Goal: Task Accomplishment & Management: Use online tool/utility

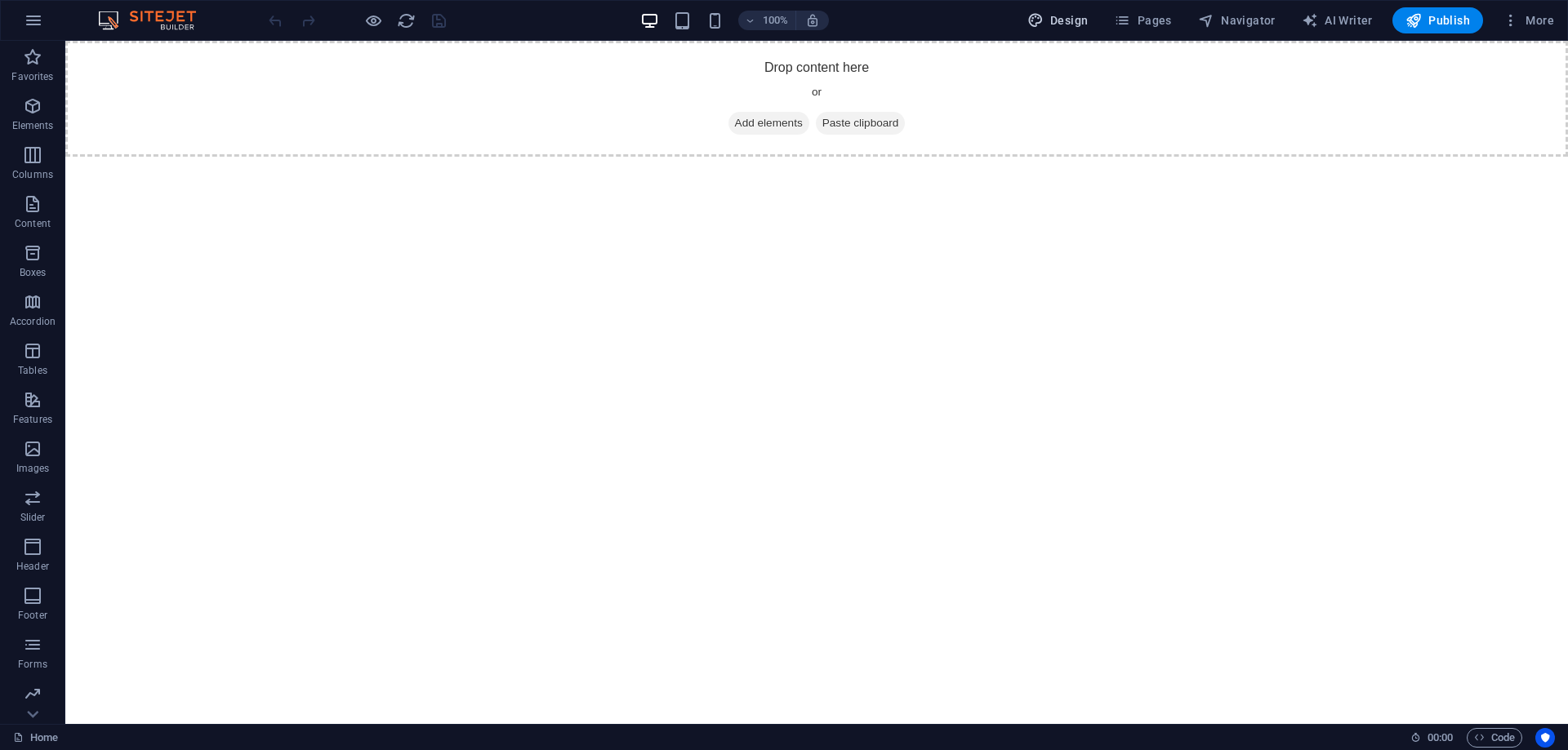
click at [1059, 8] on button "Design" at bounding box center [1057, 20] width 74 height 26
select select "px"
select select "400"
select select "px"
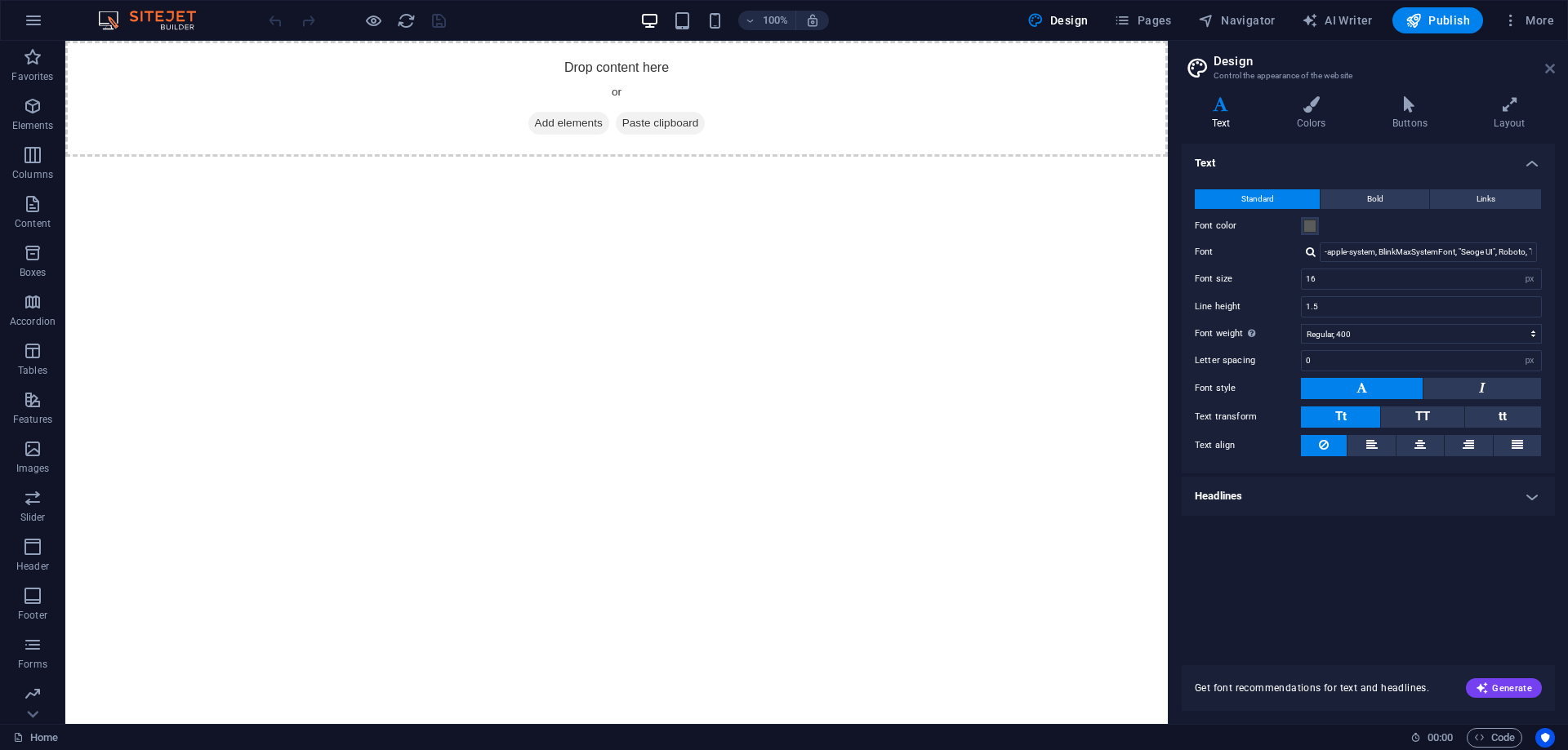
click at [1554, 70] on icon at bounding box center [1550, 69] width 10 height 13
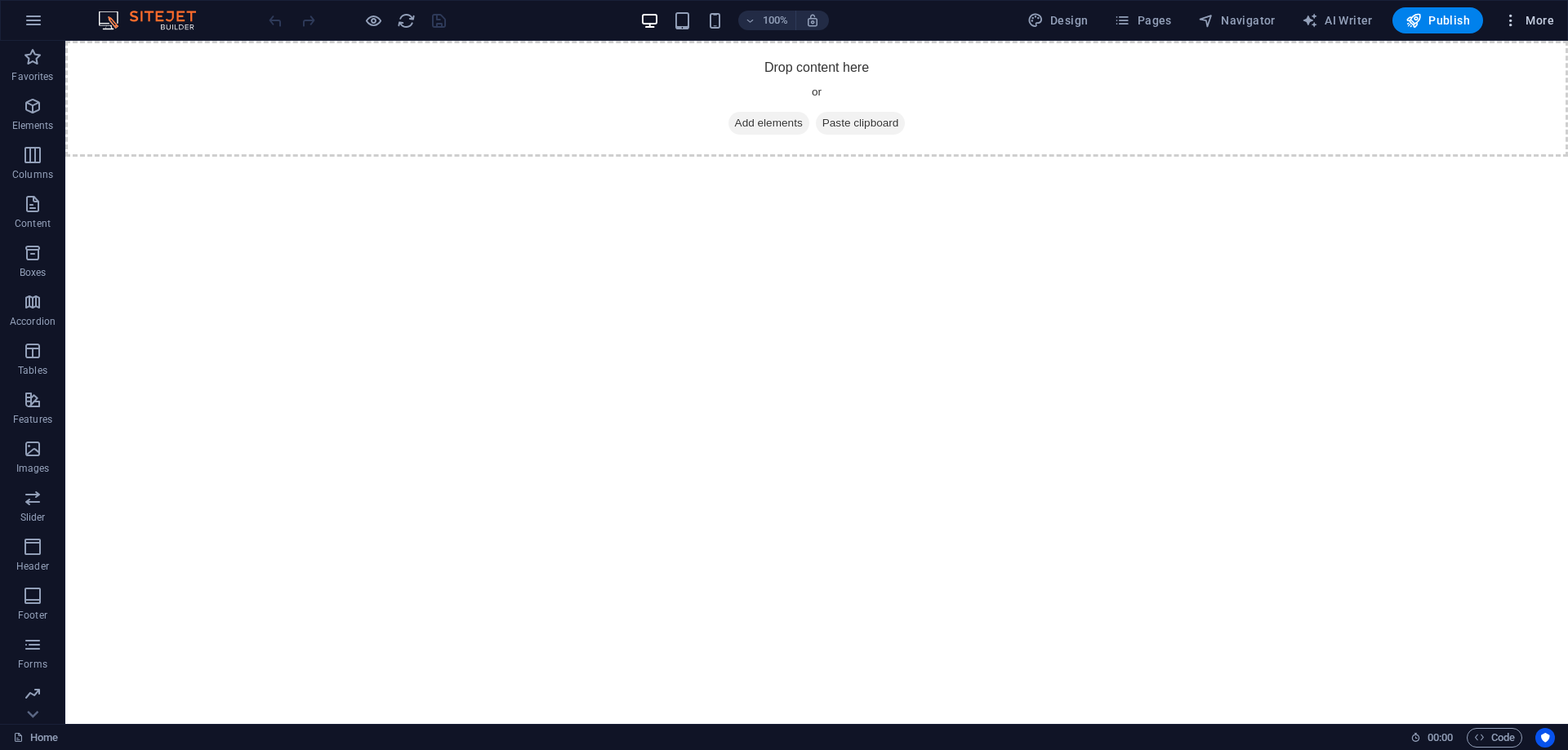
click at [1546, 23] on span "More" at bounding box center [1528, 21] width 52 height 17
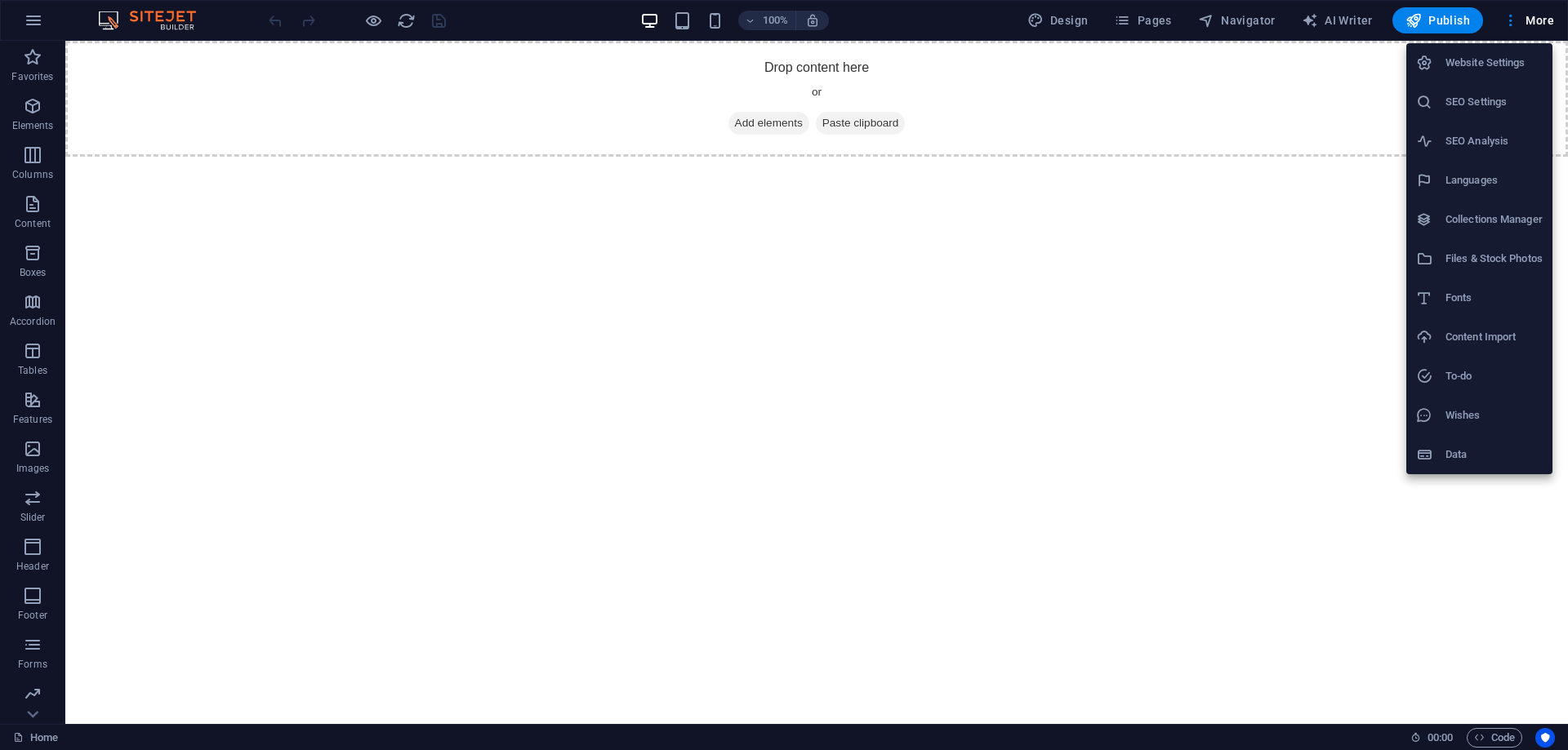
click at [1343, 12] on div at bounding box center [784, 375] width 1568 height 750
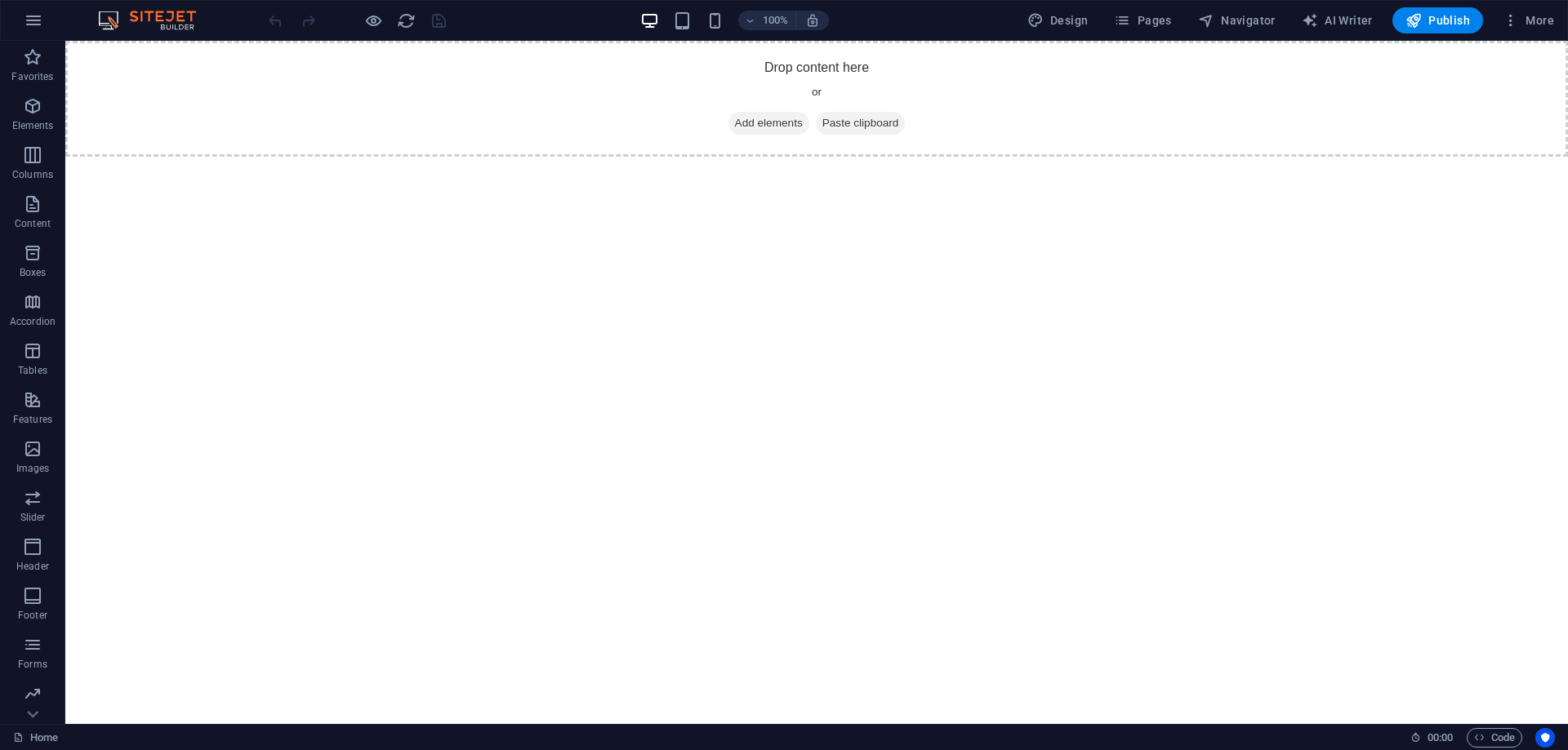
click at [1343, 18] on span "AI Writer" at bounding box center [1336, 21] width 71 height 17
select select "English"
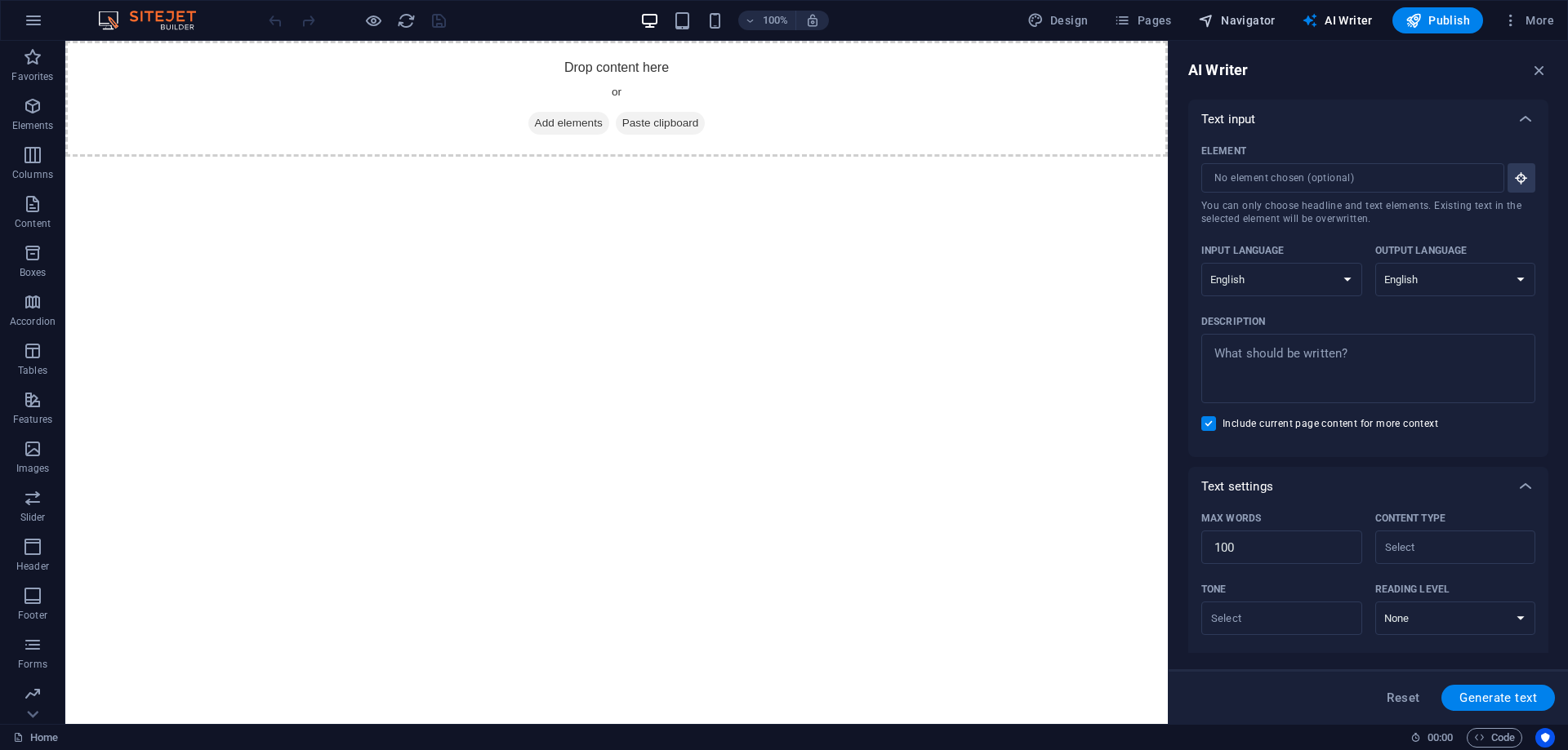
click at [1266, 19] on span "Navigator" at bounding box center [1236, 21] width 77 height 17
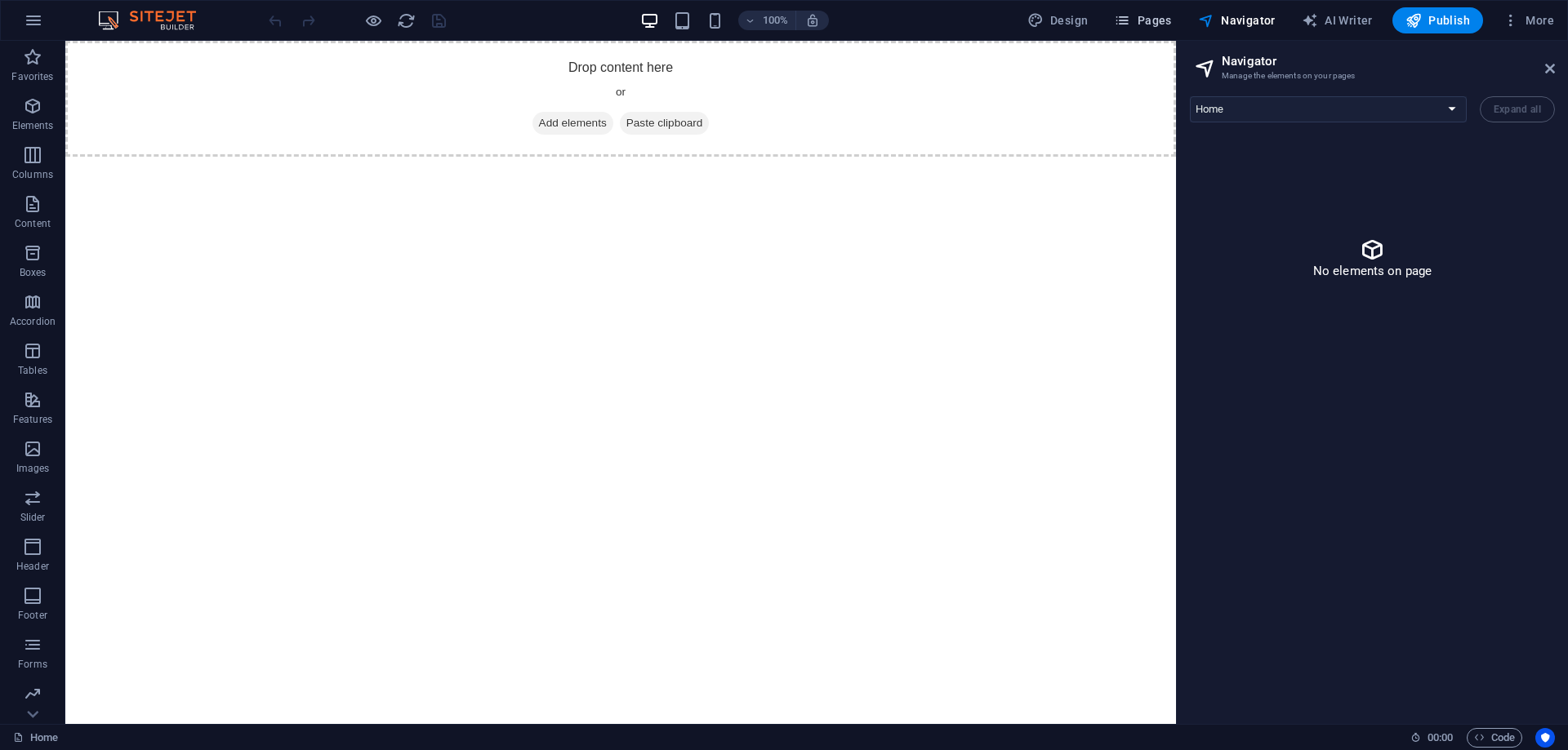
click at [1160, 18] on span "Pages" at bounding box center [1142, 21] width 57 height 17
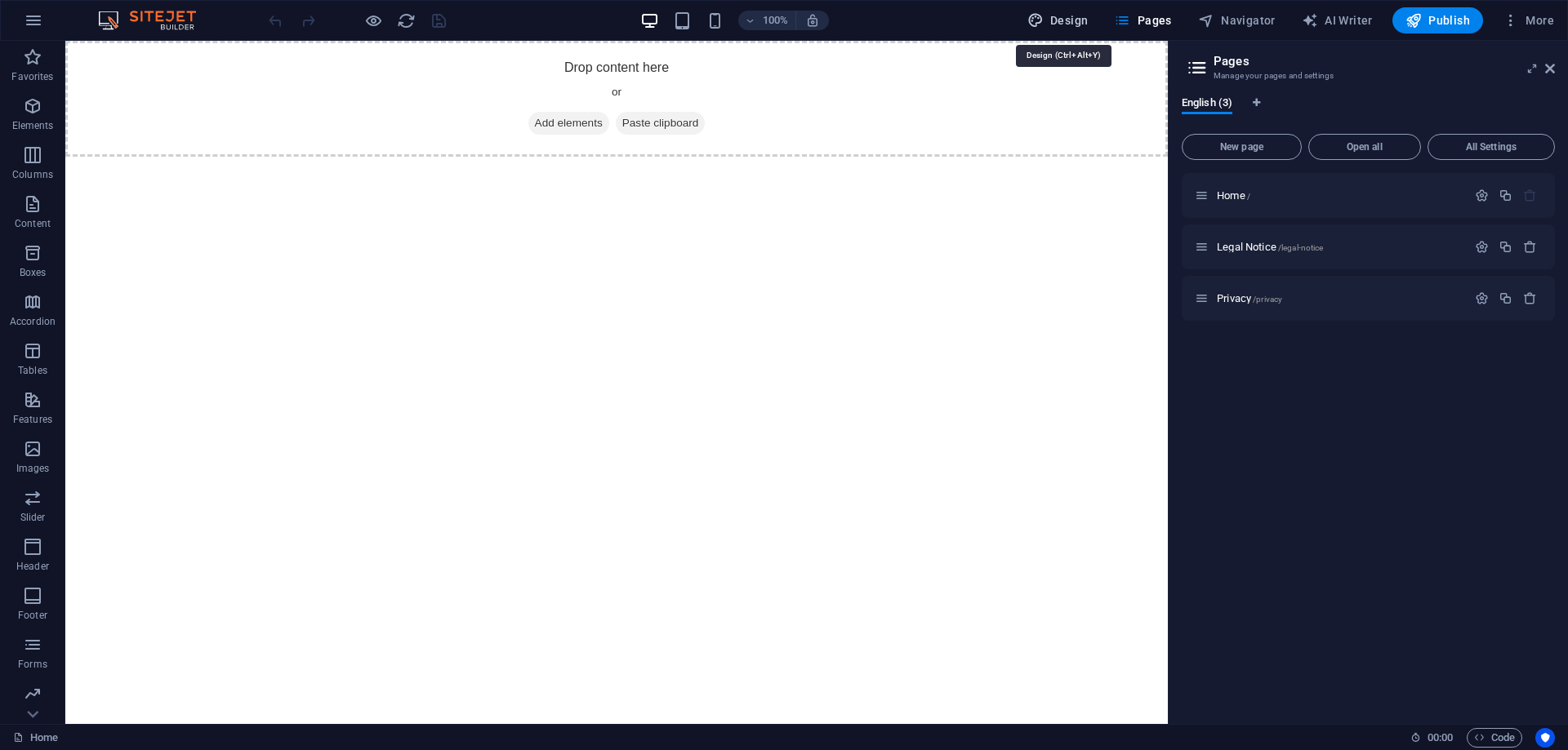
click at [1085, 21] on span "Design" at bounding box center [1058, 21] width 61 height 17
select select "px"
select select "400"
select select "px"
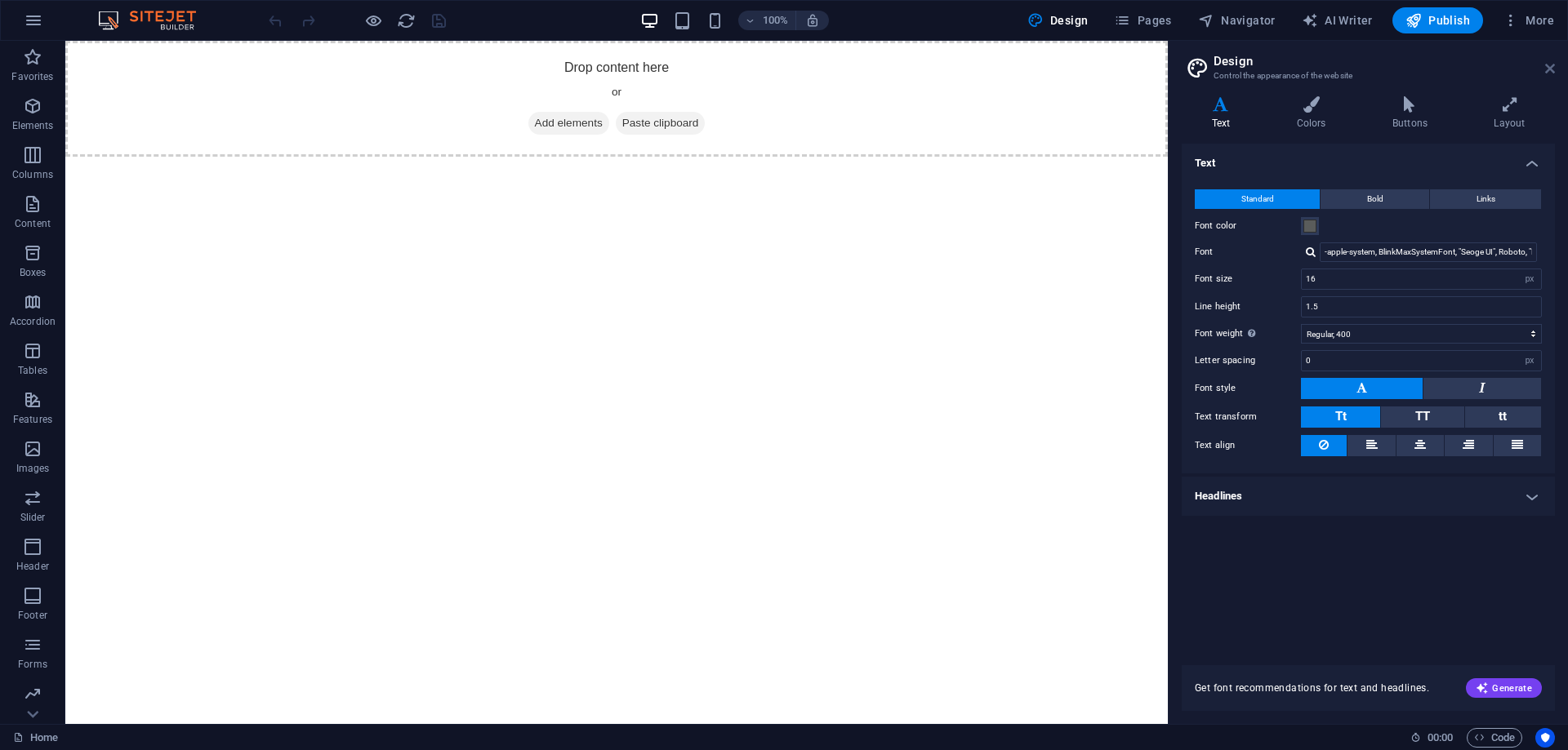
click at [1550, 68] on icon at bounding box center [1550, 69] width 10 height 13
